Goal: Task Accomplishment & Management: Manage account settings

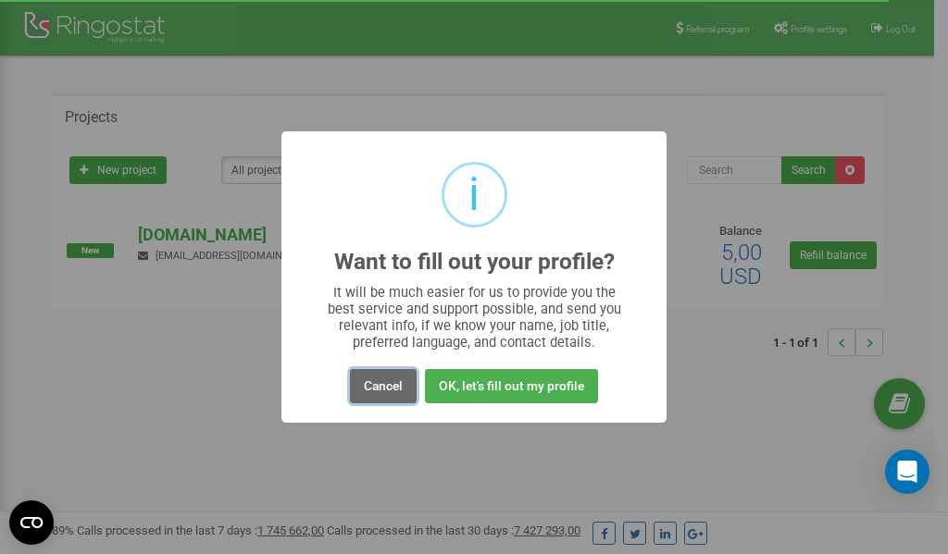
click at [391, 386] on button "Cancel" at bounding box center [383, 386] width 67 height 34
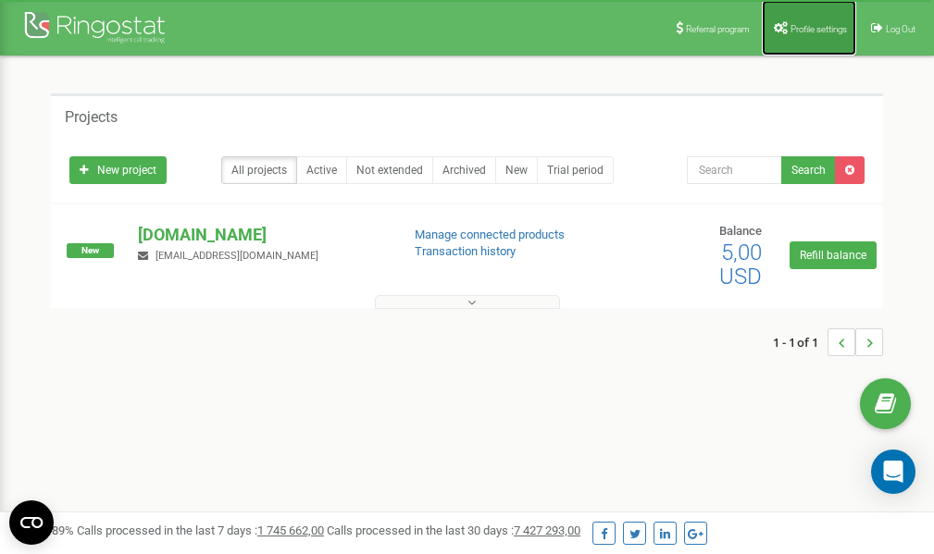
click at [809, 24] on span "Profile settings" at bounding box center [818, 29] width 56 height 10
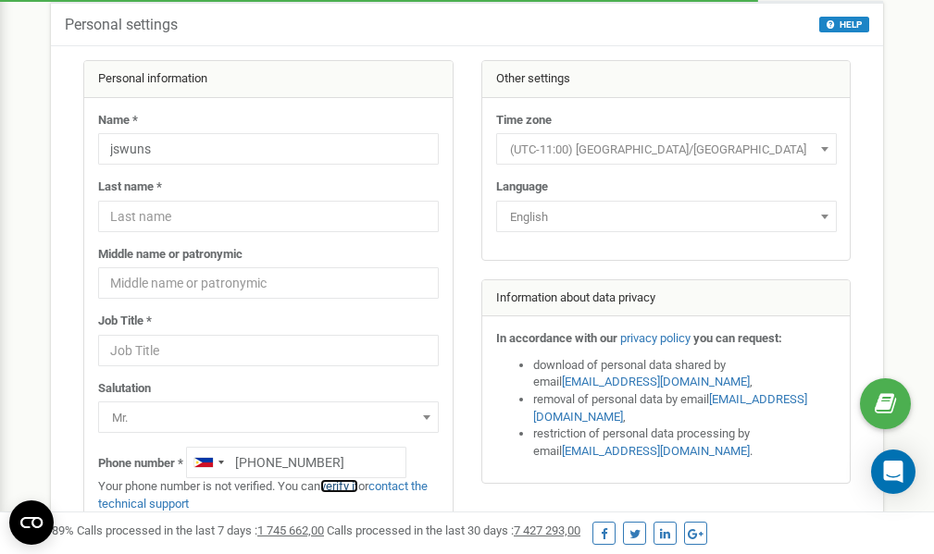
click at [343, 488] on link "verify it" at bounding box center [339, 486] width 38 height 14
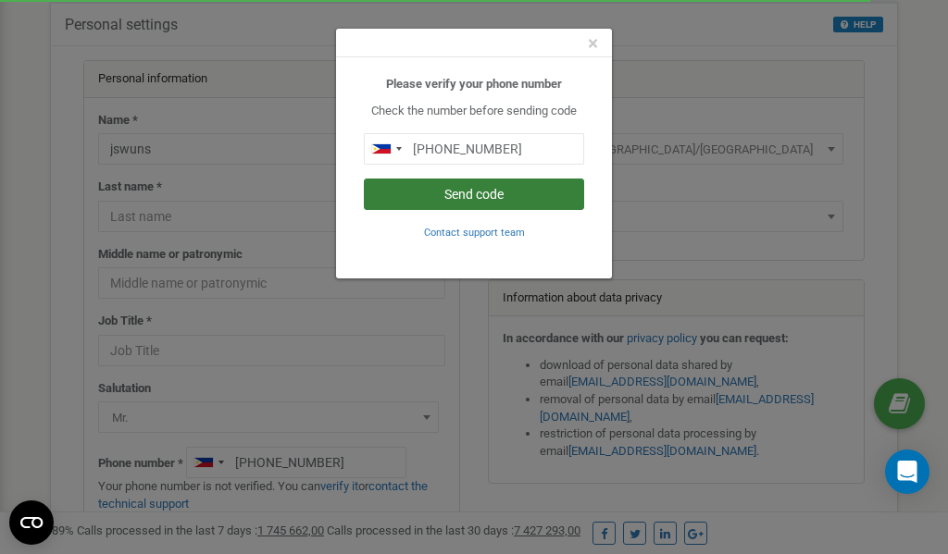
click at [469, 191] on button "Send code" at bounding box center [474, 194] width 220 height 31
